Goal: Task Accomplishment & Management: Complete application form

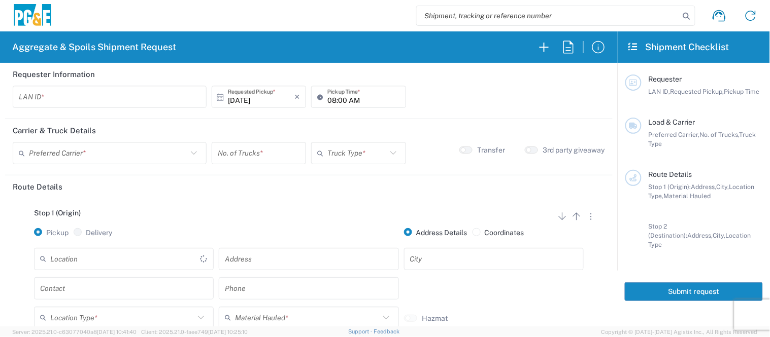
click at [160, 93] on input "text" at bounding box center [110, 97] width 182 height 18
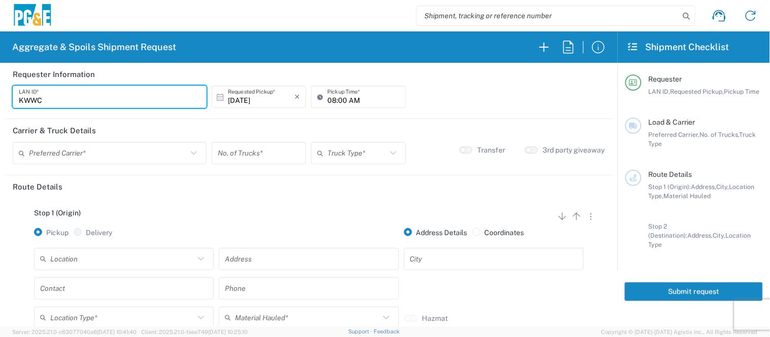
type input "KWWC"
click at [327, 94] on input "08:00 AM" at bounding box center [363, 97] width 72 height 18
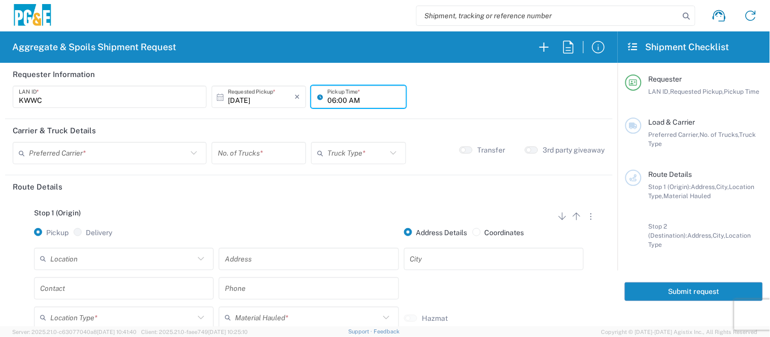
type input "06:00 AM"
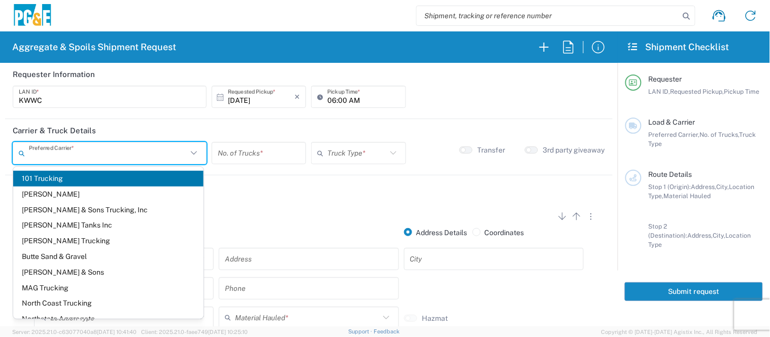
click at [138, 151] on input "text" at bounding box center [108, 154] width 158 height 18
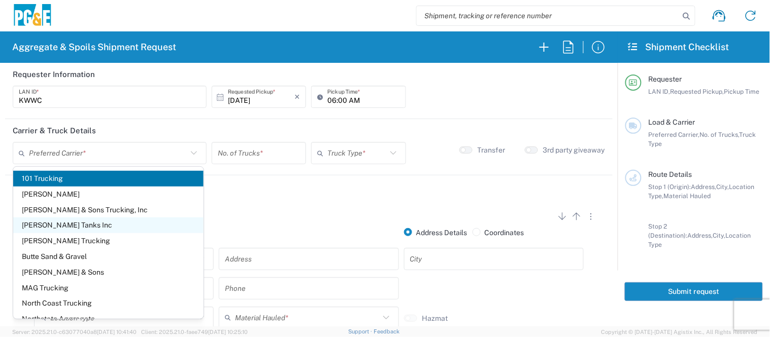
click at [80, 228] on span "[PERSON_NAME] Tanks Inc" at bounding box center [108, 226] width 190 height 16
type input "[PERSON_NAME] Tanks Inc"
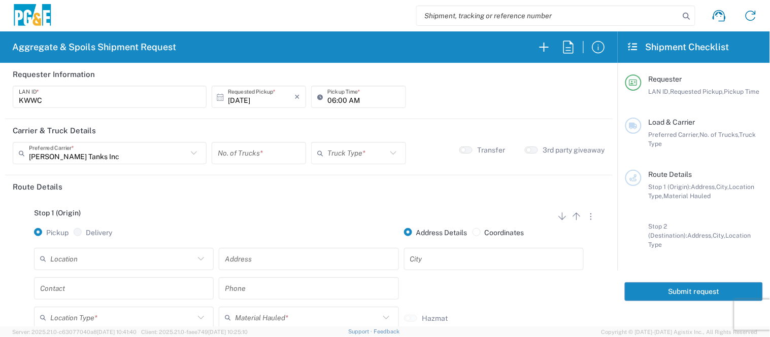
click at [229, 155] on input "number" at bounding box center [259, 154] width 82 height 18
type input "1"
click at [367, 156] on input "text" at bounding box center [356, 154] width 59 height 18
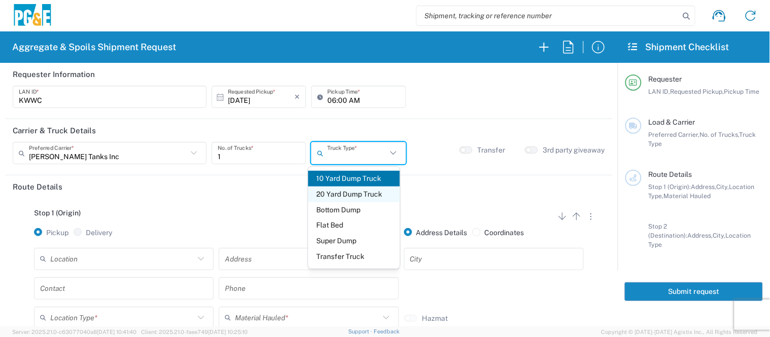
click at [363, 199] on span "20 Yard Dump Truck" at bounding box center [354, 195] width 92 height 16
type input "20 Yard Dump Truck"
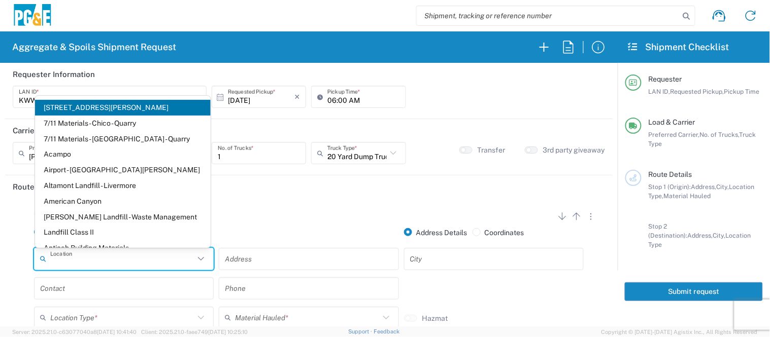
click at [118, 261] on input "text" at bounding box center [122, 259] width 144 height 18
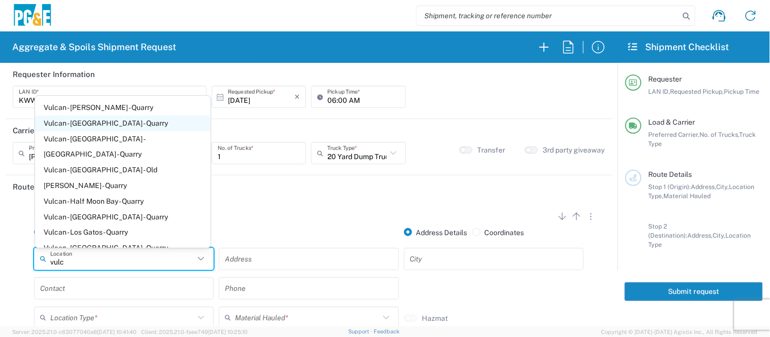
click at [99, 124] on span "Vulcan - [GEOGRAPHIC_DATA] - Quarry" at bounding box center [123, 124] width 176 height 16
type input "Vulcan - [GEOGRAPHIC_DATA] - Quarry"
type input "[STREET_ADDRESS]"
type input "[GEOGRAPHIC_DATA]"
type input "Quarry"
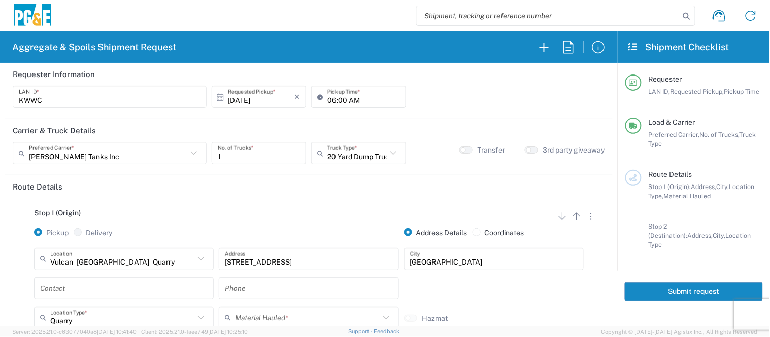
click at [75, 289] on input "text" at bounding box center [123, 289] width 167 height 18
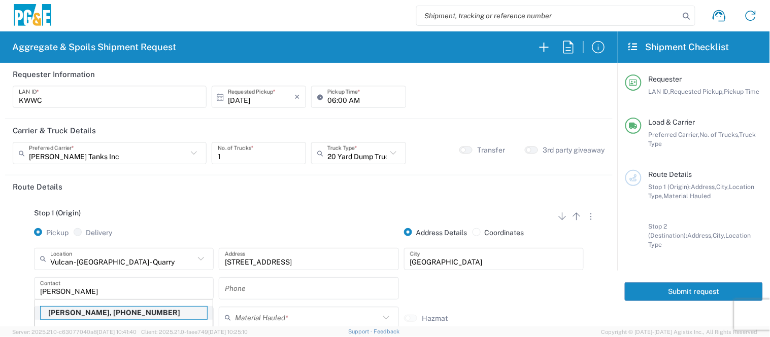
click at [75, 314] on p "[PERSON_NAME], [PHONE_NUMBER]" at bounding box center [124, 313] width 166 height 13
type input "[PERSON_NAME]"
type input "[PHONE_NUMBER]"
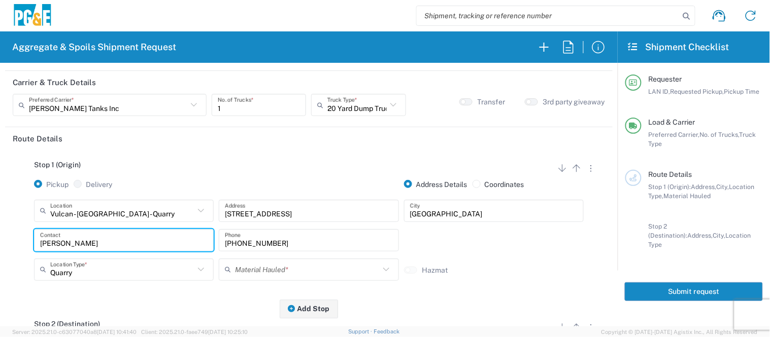
scroll to position [113, 0]
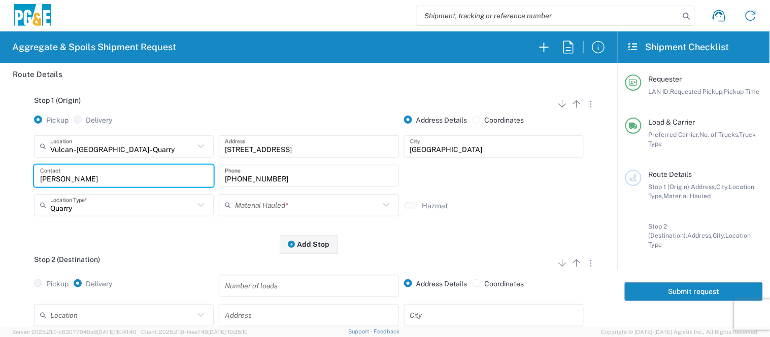
click at [292, 206] on input "text" at bounding box center [307, 205] width 144 height 18
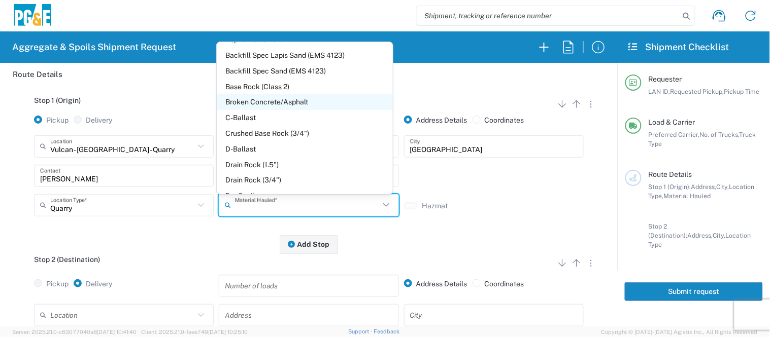
scroll to position [0, 0]
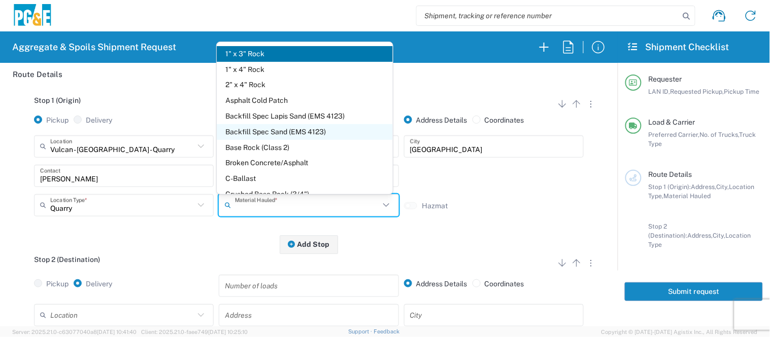
click at [264, 130] on span "Backfill Spec Sand (EMS 4123)" at bounding box center [305, 132] width 176 height 16
type input "Backfill Spec Sand (EMS 4123)"
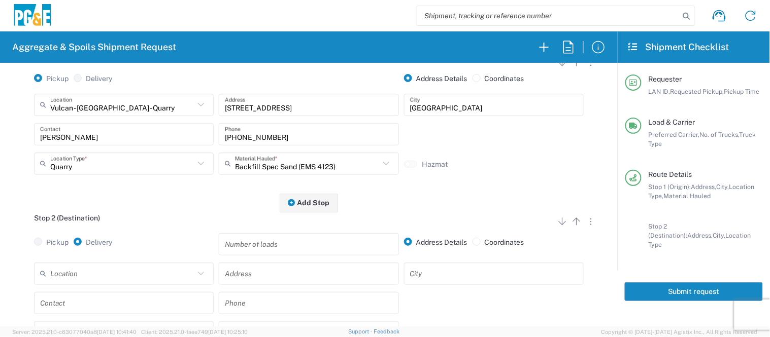
scroll to position [225, 0]
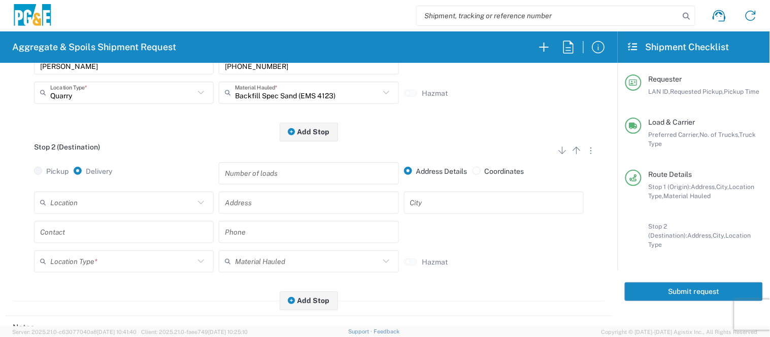
click at [137, 202] on input "text" at bounding box center [122, 203] width 144 height 18
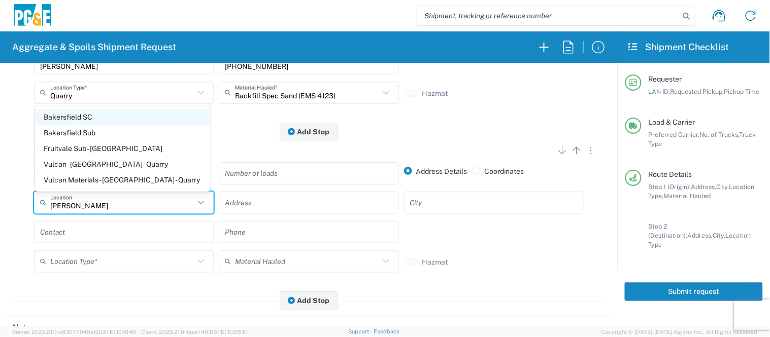
click at [98, 114] on span "Bakersfield SC" at bounding box center [123, 118] width 176 height 16
type input "Bakersfield SC"
type input "[STREET_ADDRESS][PERSON_NAME]"
type input "[GEOGRAPHIC_DATA]"
type input "Business No Loading Dock"
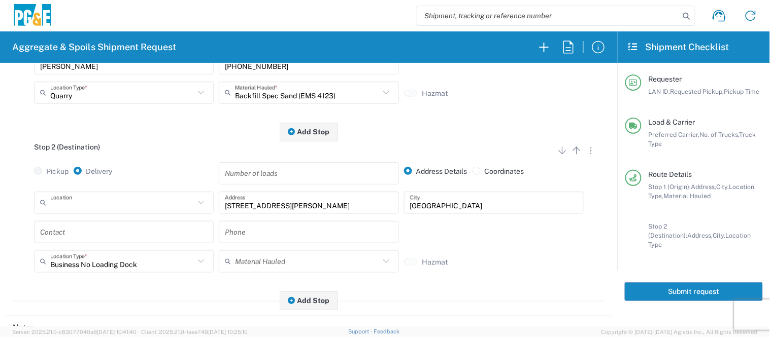
click at [144, 201] on input "text" at bounding box center [122, 203] width 144 height 18
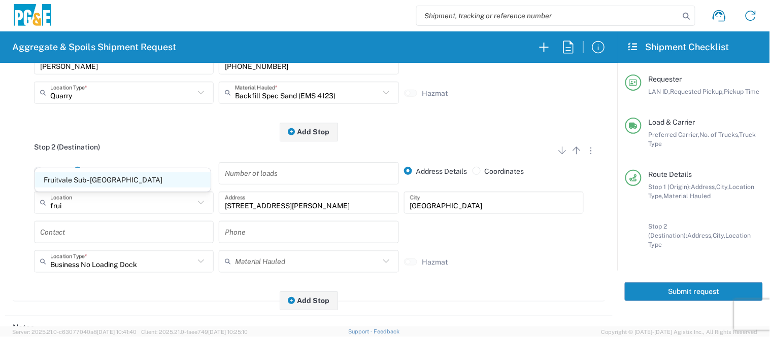
click at [70, 176] on span "Fruitvale Sub - [GEOGRAPHIC_DATA]" at bounding box center [123, 181] width 176 height 16
type input "Fruitvale Sub - [GEOGRAPHIC_DATA]"
type input "[STREET_ADDRESS]"
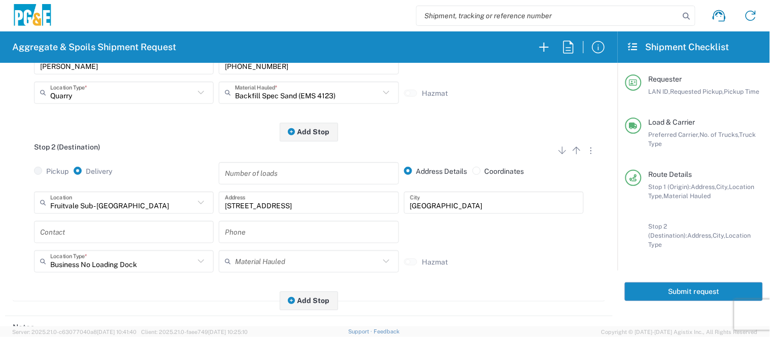
click at [59, 232] on input "text" at bounding box center [123, 232] width 167 height 18
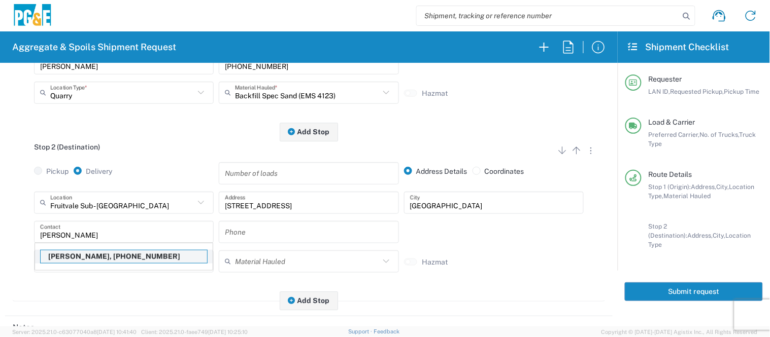
click at [69, 261] on p "[PERSON_NAME], [PHONE_NUMBER]" at bounding box center [124, 257] width 166 height 13
type input "[PERSON_NAME]"
type input "[PHONE_NUMBER]"
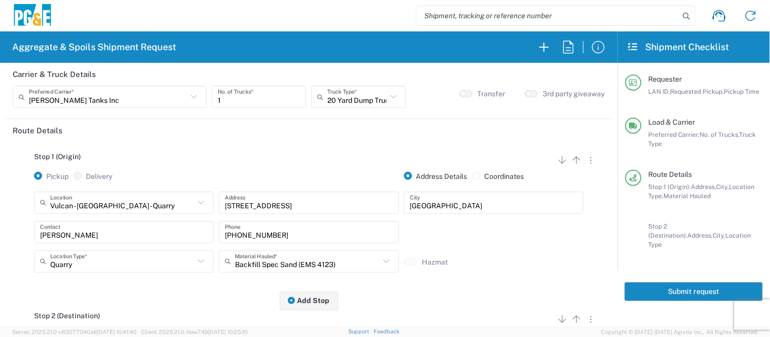
scroll to position [0, 0]
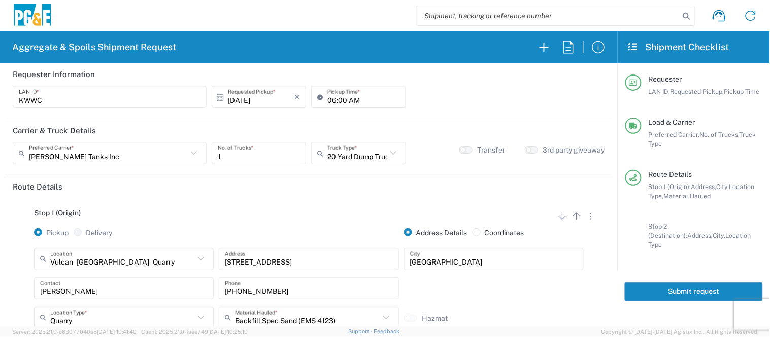
click at [692, 283] on button "Submit request" at bounding box center [694, 292] width 138 height 19
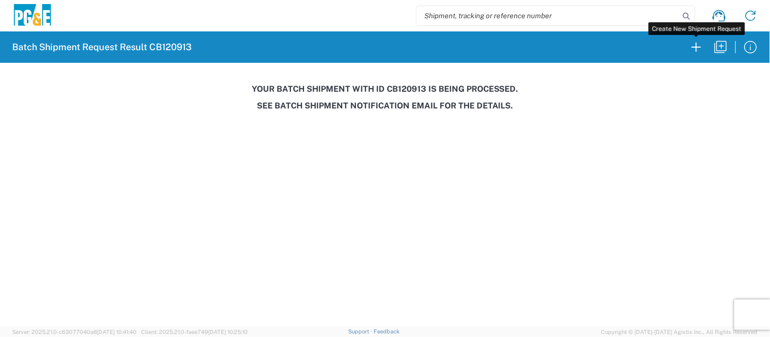
drag, startPoint x: 702, startPoint y: 47, endPoint x: 388, endPoint y: 55, distance: 313.7
click at [702, 47] on icon "button" at bounding box center [696, 47] width 16 height 16
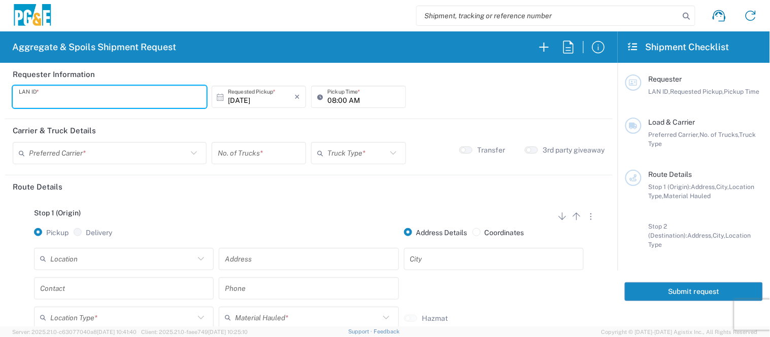
click at [120, 94] on input "text" at bounding box center [110, 97] width 182 height 18
type input "JKK9"
click at [327, 98] on input "08:00 AM" at bounding box center [363, 97] width 72 height 18
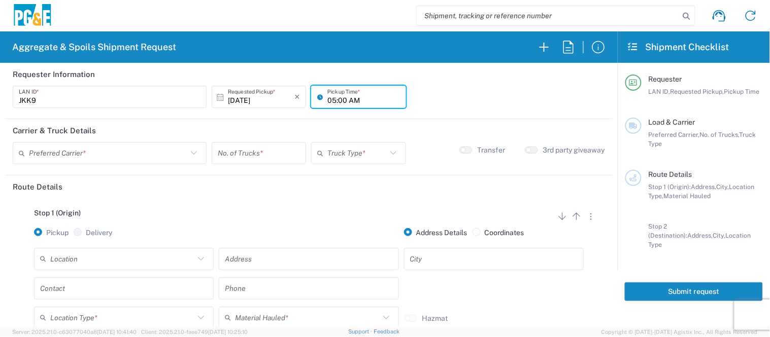
type input "05:00 AM"
drag, startPoint x: 37, startPoint y: 158, endPoint x: 39, endPoint y: 154, distance: 5.2
click at [37, 157] on input "text" at bounding box center [108, 154] width 158 height 18
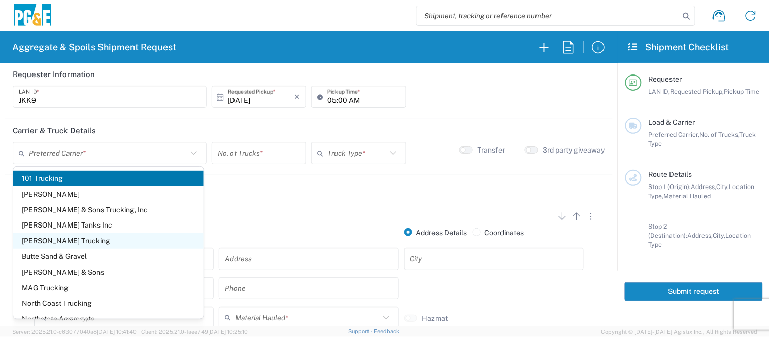
click at [48, 233] on span "[PERSON_NAME] Trucking" at bounding box center [108, 241] width 190 height 16
type input "[PERSON_NAME] Trucking"
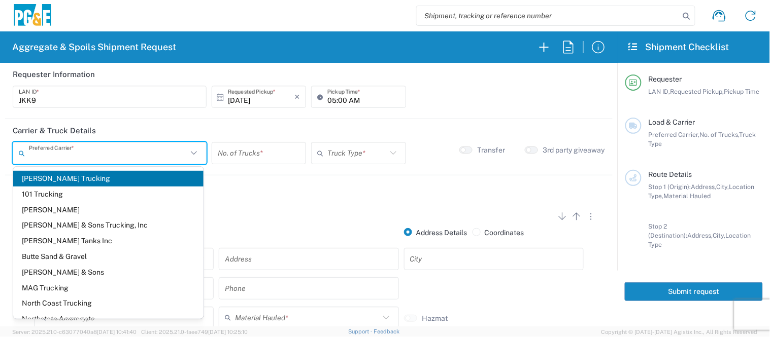
click at [118, 155] on input "text" at bounding box center [108, 154] width 158 height 18
click at [97, 240] on span "[PERSON_NAME] Tanks Inc" at bounding box center [108, 241] width 190 height 16
type input "[PERSON_NAME] Tanks Inc"
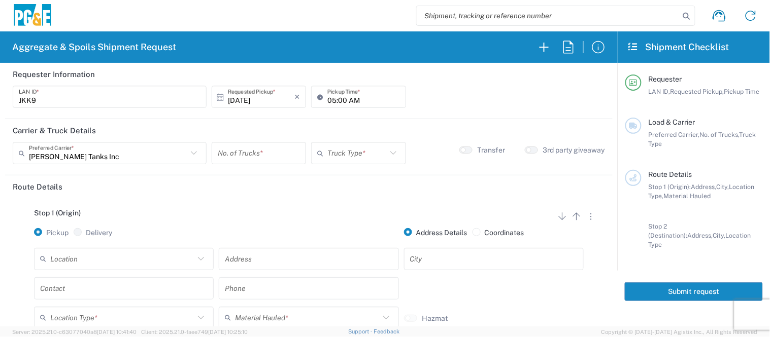
click at [237, 143] on div "No. of Trucks *" at bounding box center [259, 153] width 94 height 22
type input "3"
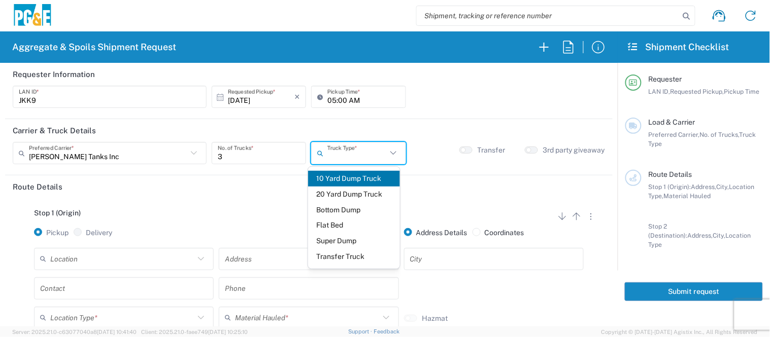
click at [350, 156] on input "text" at bounding box center [356, 154] width 59 height 18
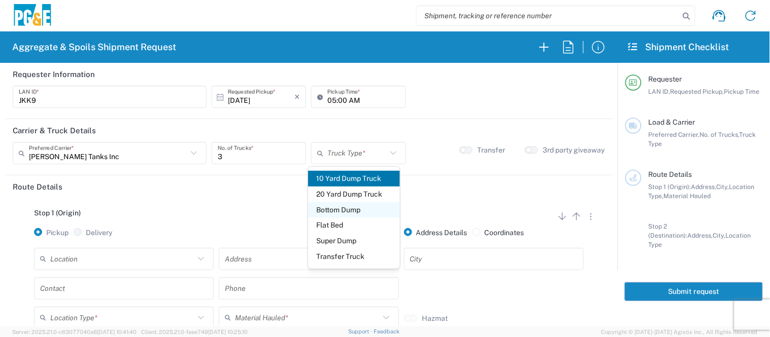
click at [337, 207] on span "Bottom Dump" at bounding box center [354, 210] width 92 height 16
type input "Bottom Dump"
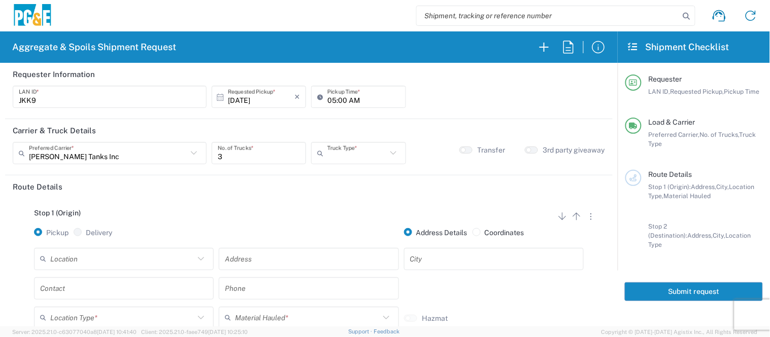
click at [351, 158] on input "text" at bounding box center [356, 154] width 59 height 18
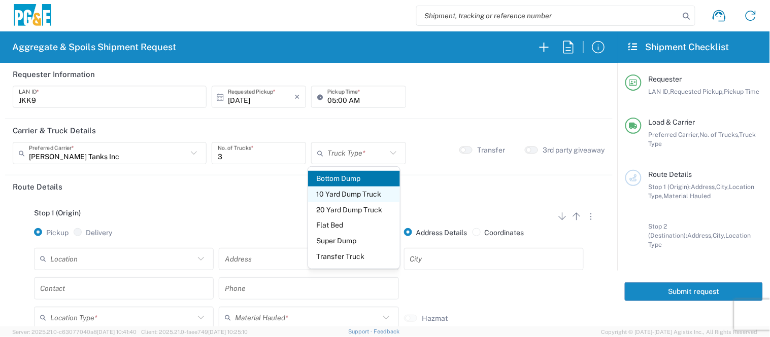
click at [351, 196] on span "10 Yard Dump Truck" at bounding box center [354, 195] width 92 height 16
type input "10 Yard Dump Truck"
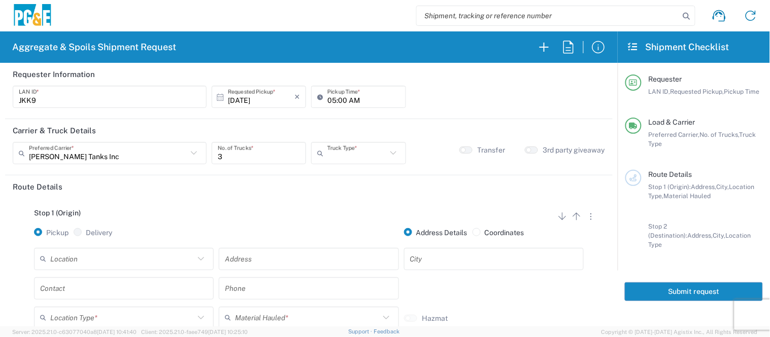
click at [356, 159] on input "text" at bounding box center [356, 154] width 59 height 18
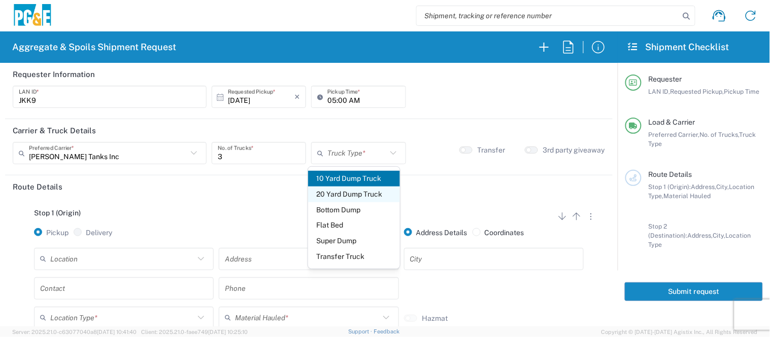
click at [356, 200] on span "20 Yard Dump Truck" at bounding box center [354, 195] width 92 height 16
type input "20 Yard Dump Truck"
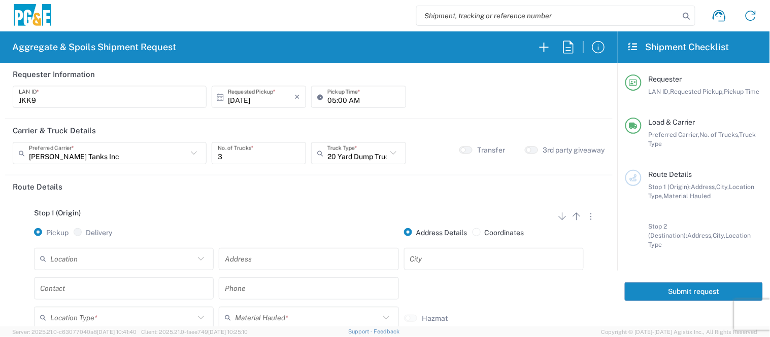
scroll to position [56, 0]
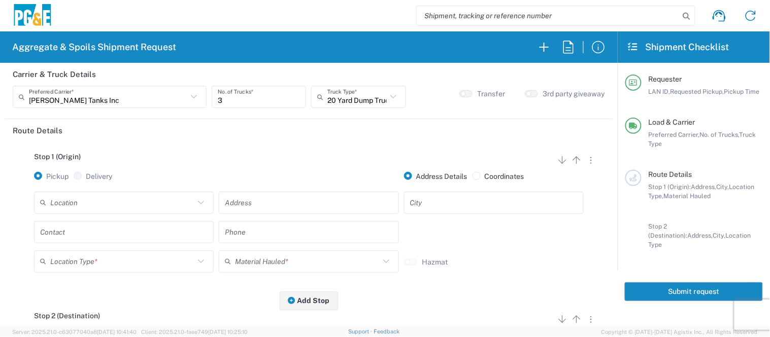
click at [113, 206] on input "text" at bounding box center [122, 203] width 144 height 18
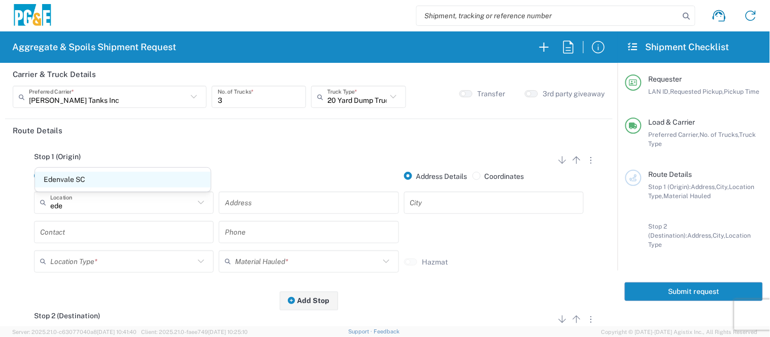
click at [103, 180] on span "Edenvale SC" at bounding box center [123, 180] width 176 height 16
type input "Edenvale SC"
type input "[STREET_ADDRESS][PERSON_NAME]"
type input "[GEOGRAPHIC_DATA][PERSON_NAME]"
type input "Business No Loading Dock"
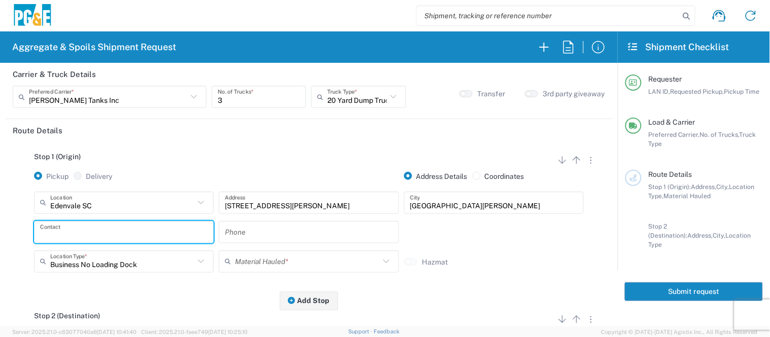
click at [88, 229] on input "text" at bounding box center [123, 232] width 167 height 18
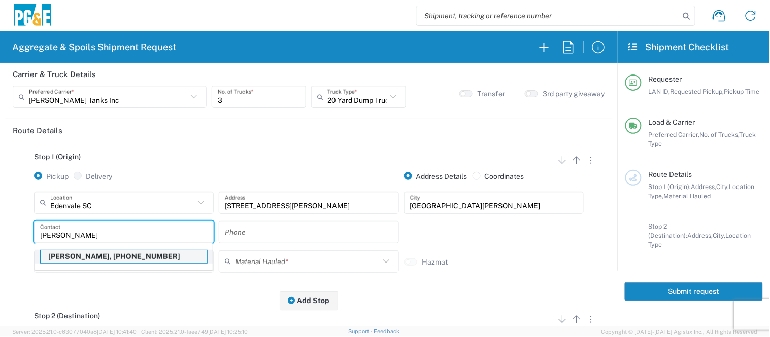
click at [73, 254] on p "[PERSON_NAME], [PHONE_NUMBER]" at bounding box center [124, 257] width 166 height 13
type input "[PERSON_NAME]"
type input "[PHONE_NUMBER]"
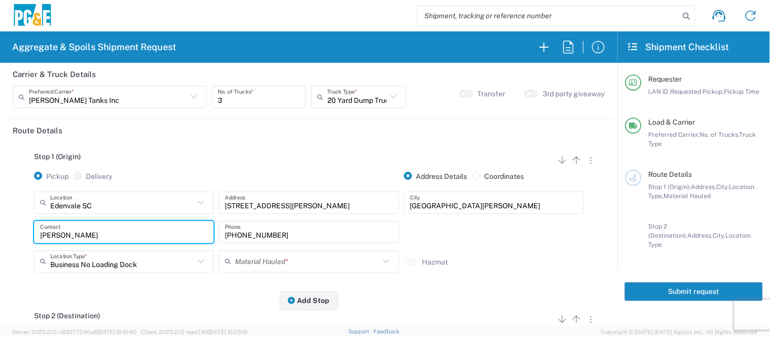
click at [235, 261] on input "text" at bounding box center [307, 262] width 144 height 18
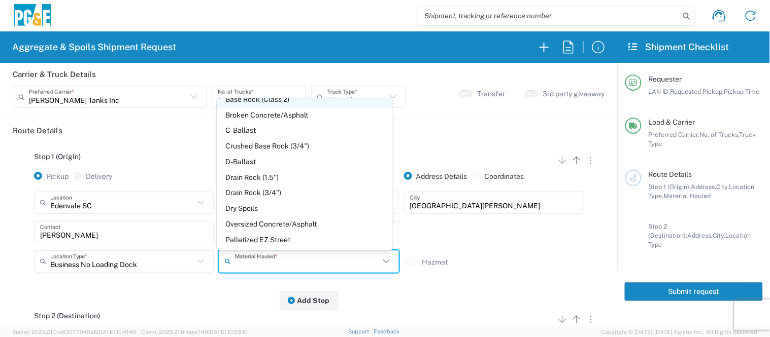
scroll to position [113, 0]
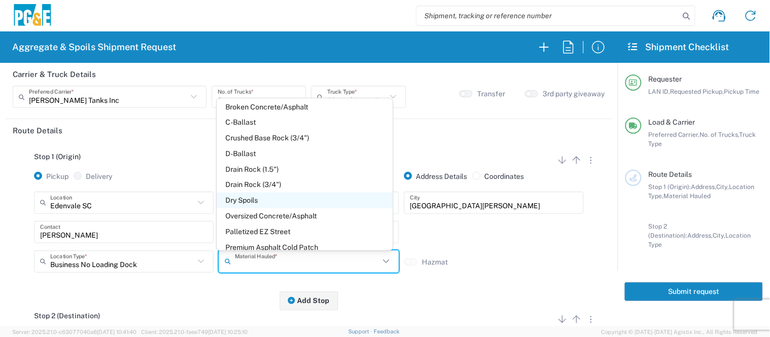
click at [257, 199] on span "Dry Spoils" at bounding box center [305, 201] width 176 height 16
type input "Dry Spoils"
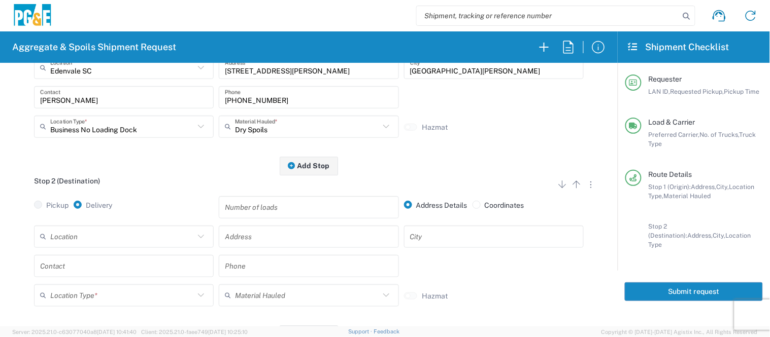
scroll to position [225, 0]
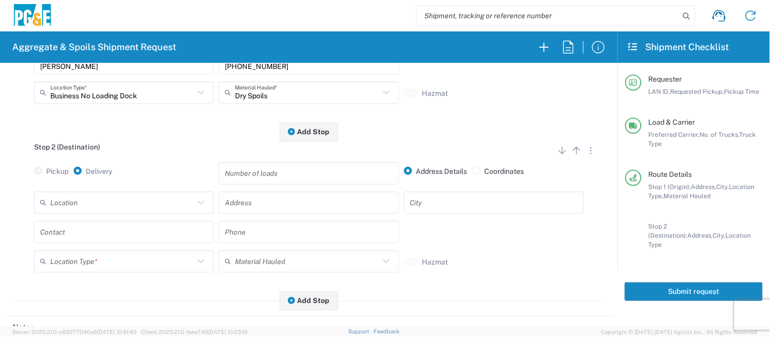
click at [183, 207] on input "text" at bounding box center [122, 203] width 144 height 18
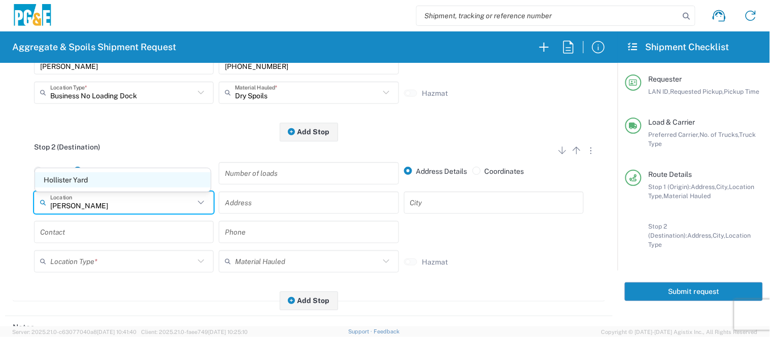
click at [180, 179] on span "Hollister Yard" at bounding box center [123, 181] width 176 height 16
type input "Hollister Yard"
type input "[STREET_ADDRESS]"
type input "Hollister"
type input "Business No Loading Dock"
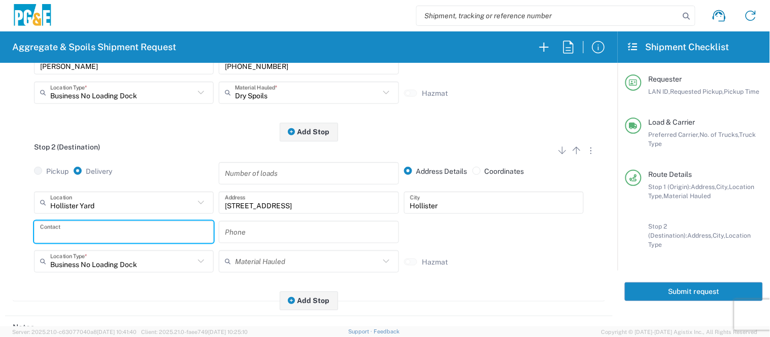
click at [137, 225] on input "text" at bounding box center [123, 232] width 167 height 18
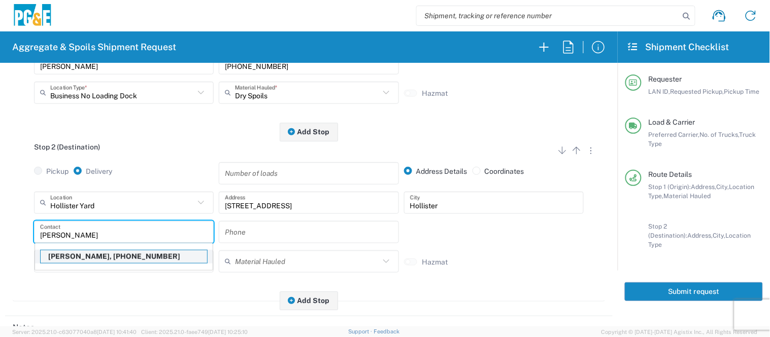
click at [115, 256] on p "[PERSON_NAME], [PHONE_NUMBER]" at bounding box center [124, 257] width 166 height 13
type input "[PERSON_NAME]"
type input "[PHONE_NUMBER]"
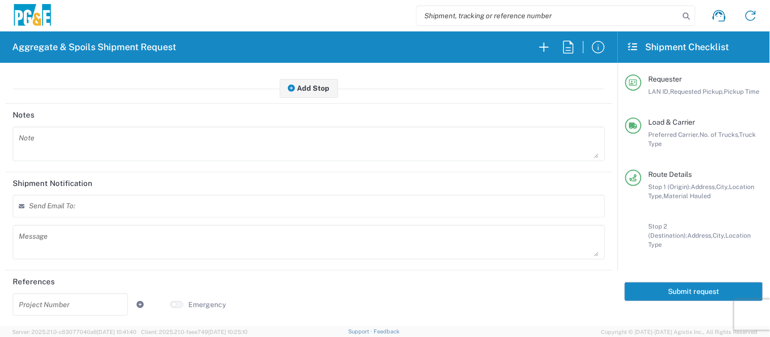
scroll to position [0, 0]
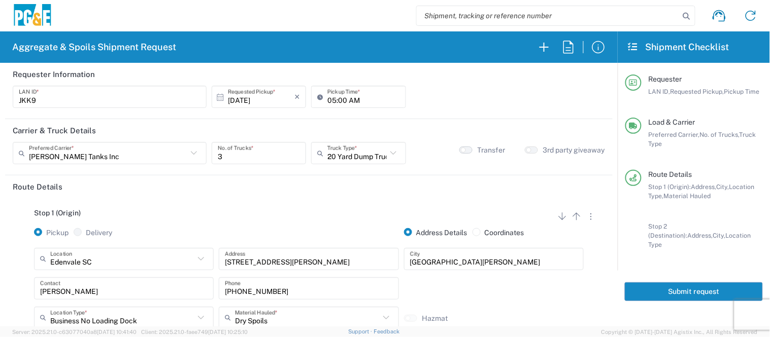
click at [459, 147] on button "button" at bounding box center [465, 150] width 13 height 7
click at [660, 283] on button "Submit request" at bounding box center [694, 292] width 138 height 19
